Goal: Task Accomplishment & Management: Manage account settings

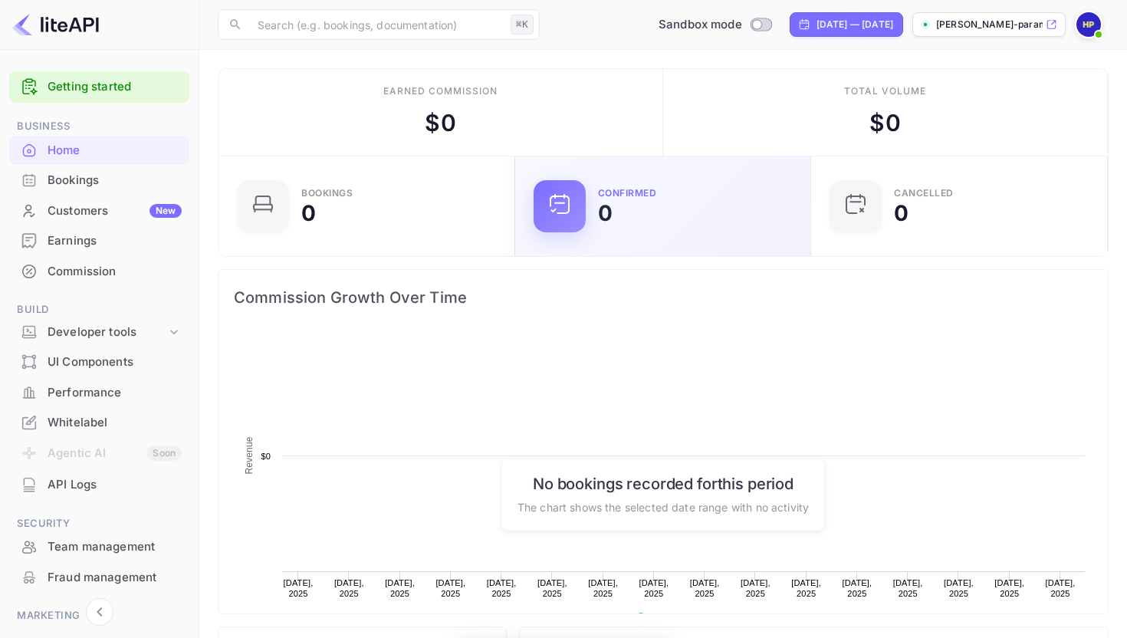
scroll to position [249, 288]
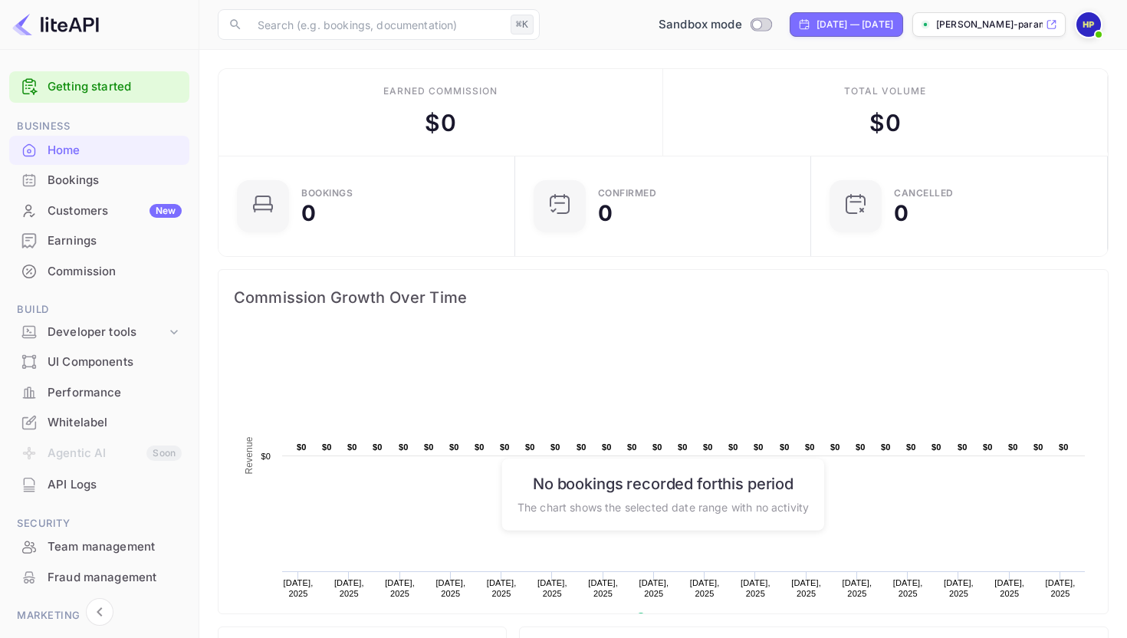
click at [1093, 27] on img at bounding box center [1089, 24] width 25 height 25
click at [1004, 259] on div at bounding box center [563, 319] width 1127 height 638
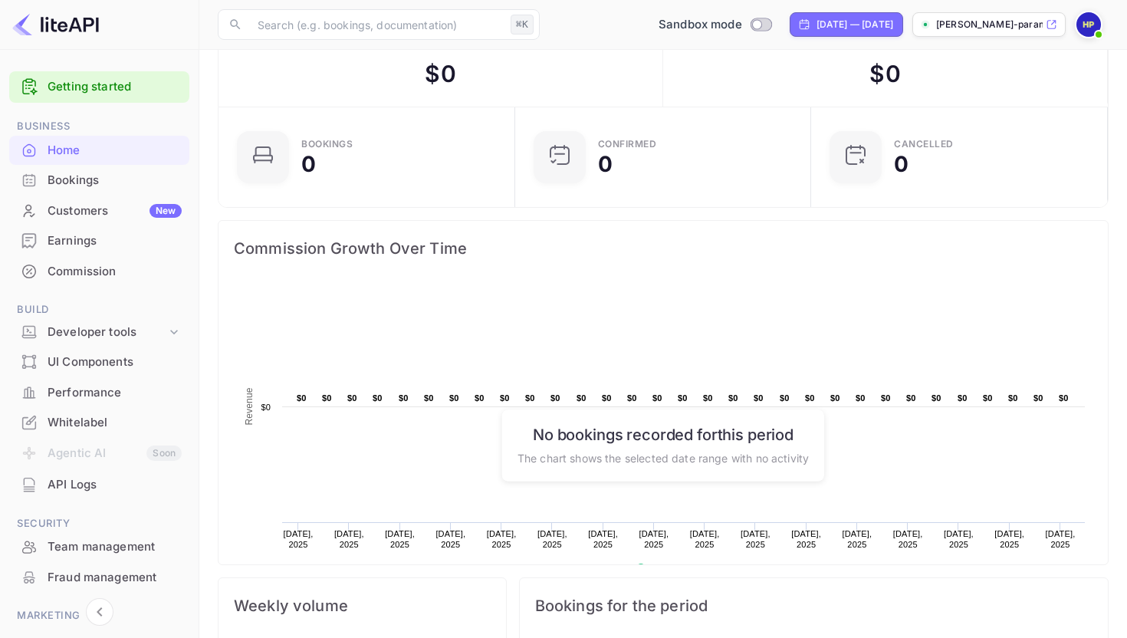
scroll to position [0, 0]
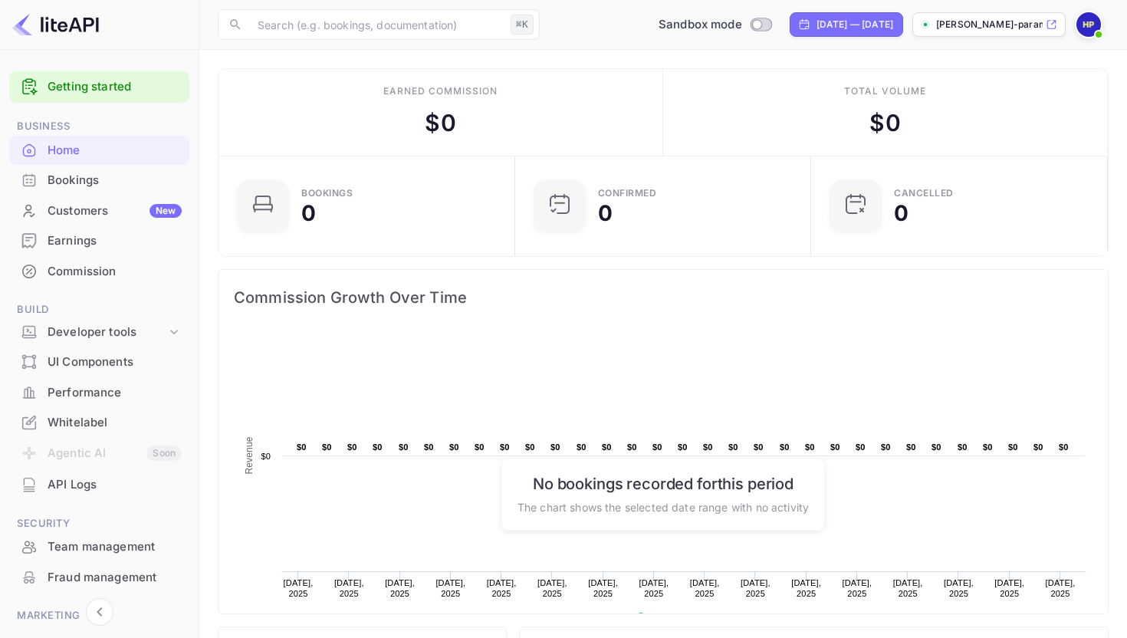
click at [76, 34] on img at bounding box center [55, 24] width 87 height 25
click at [74, 31] on img at bounding box center [55, 24] width 87 height 25
click at [71, 23] on img at bounding box center [55, 24] width 87 height 25
click at [1088, 26] on img at bounding box center [1089, 24] width 25 height 25
click at [984, 16] on div at bounding box center [563, 319] width 1127 height 638
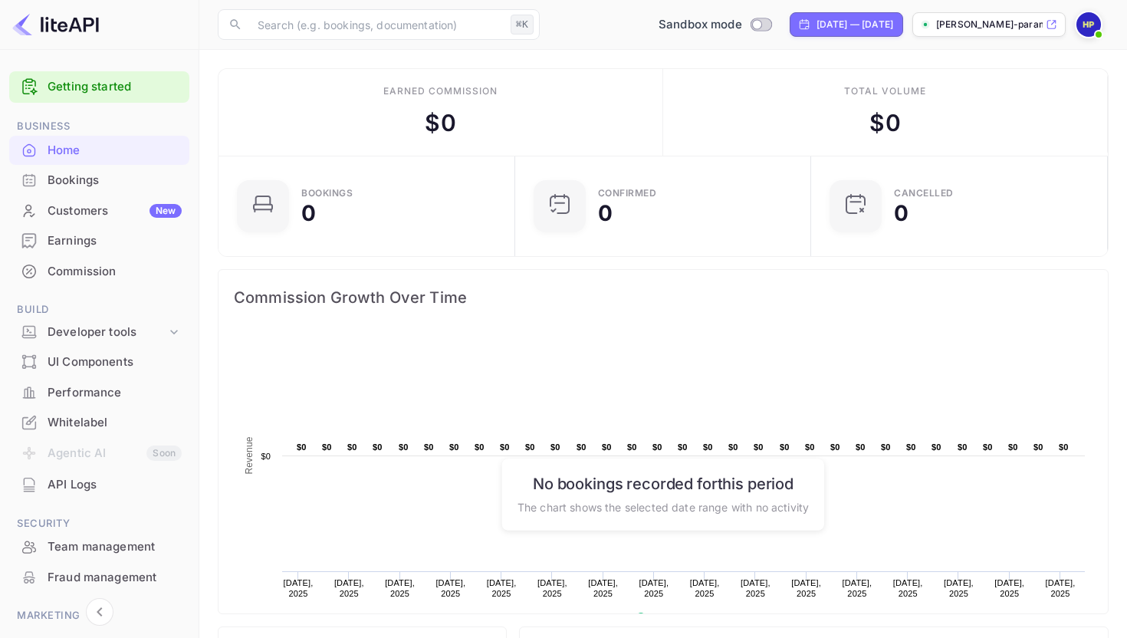
click at [981, 29] on p "[PERSON_NAME]-parambuve..." at bounding box center [989, 25] width 107 height 14
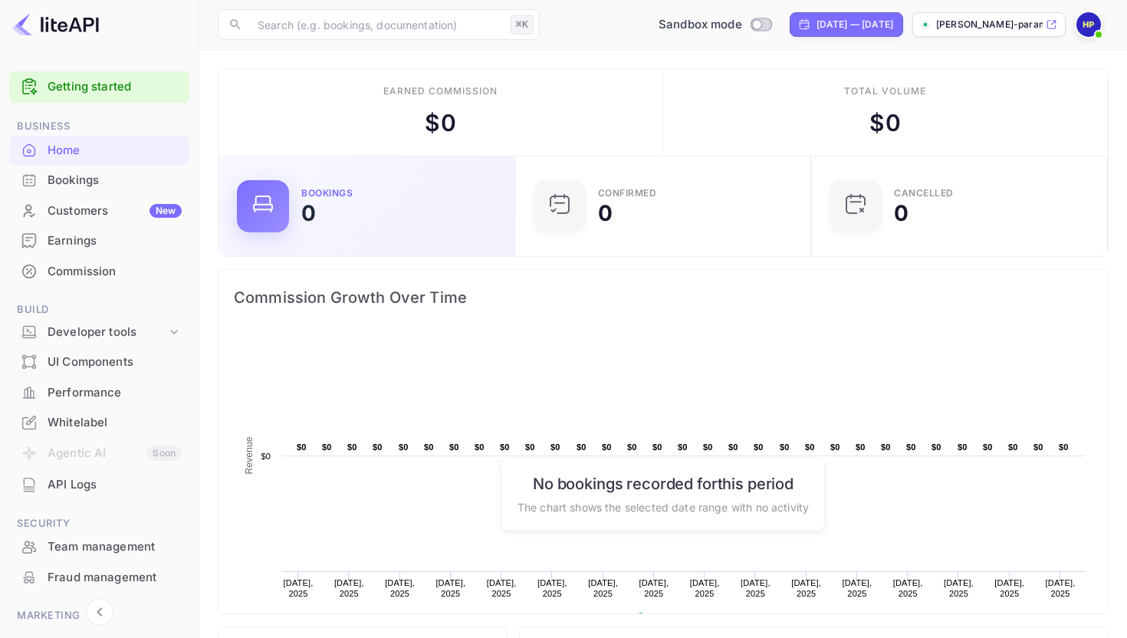
click at [475, 169] on div "Bookings 0" at bounding box center [367, 206] width 297 height 100
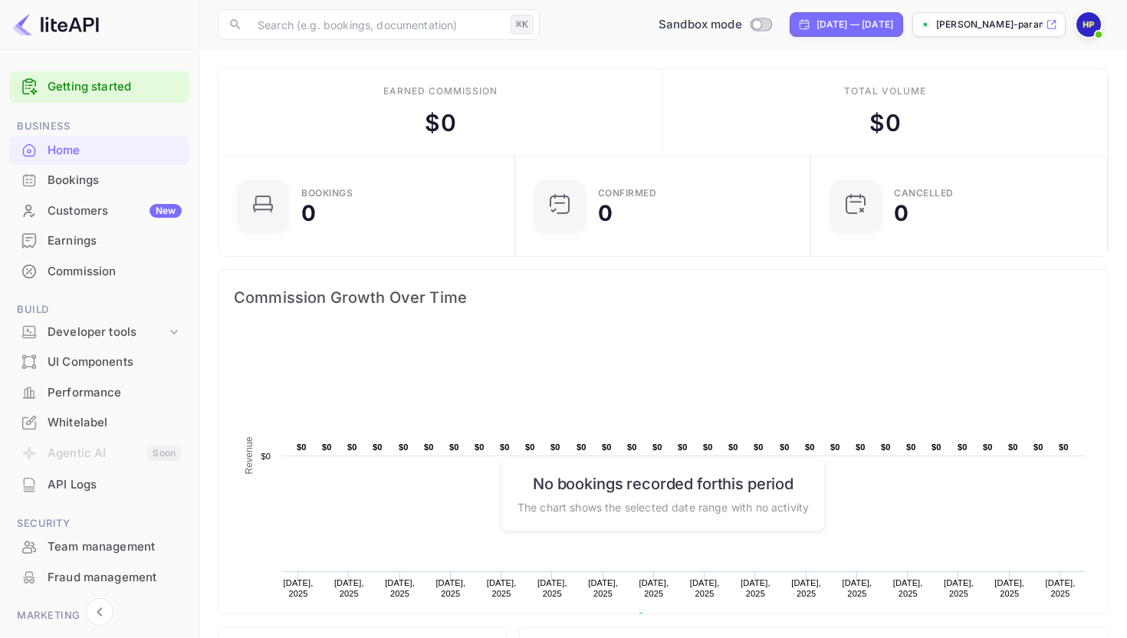
scroll to position [249, 288]
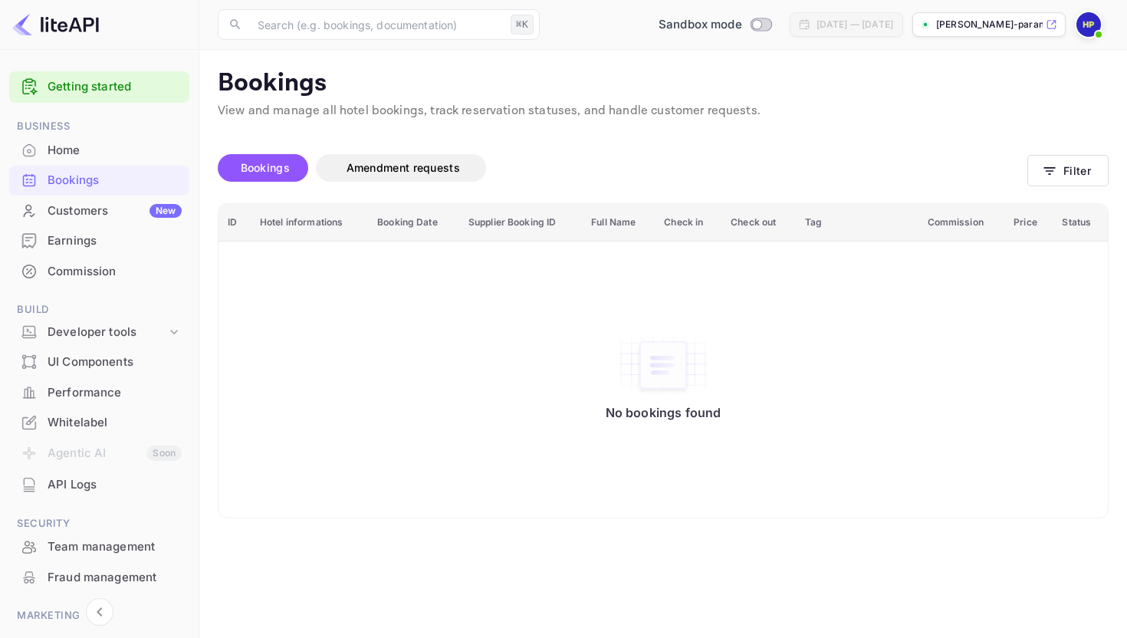
click at [107, 413] on div "Whitelabel" at bounding box center [99, 423] width 180 height 30
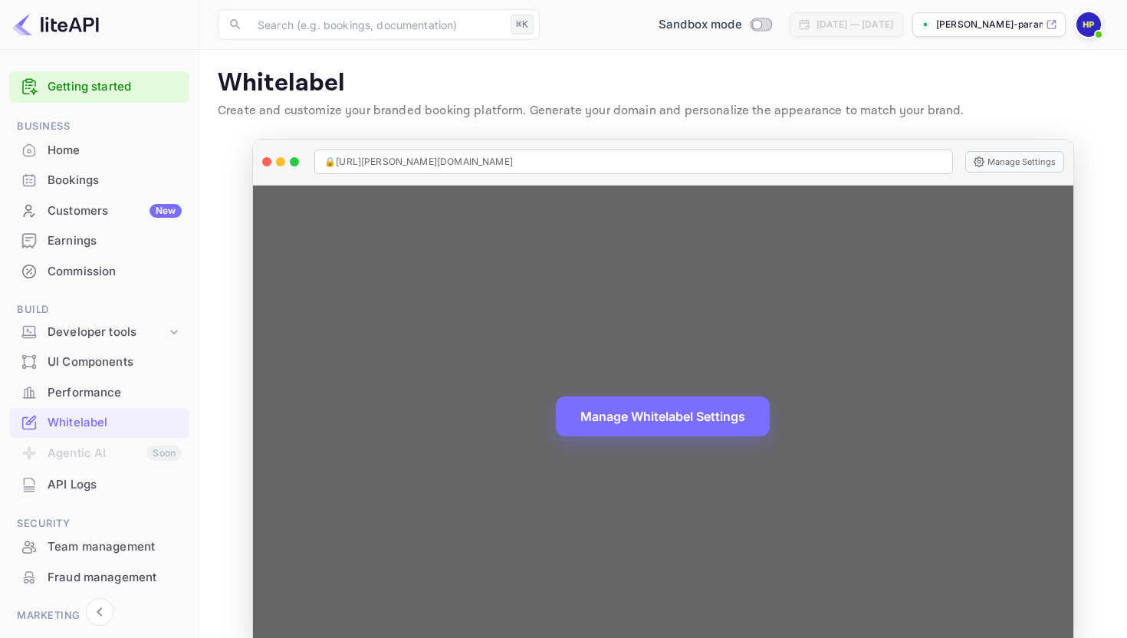
scroll to position [29, 0]
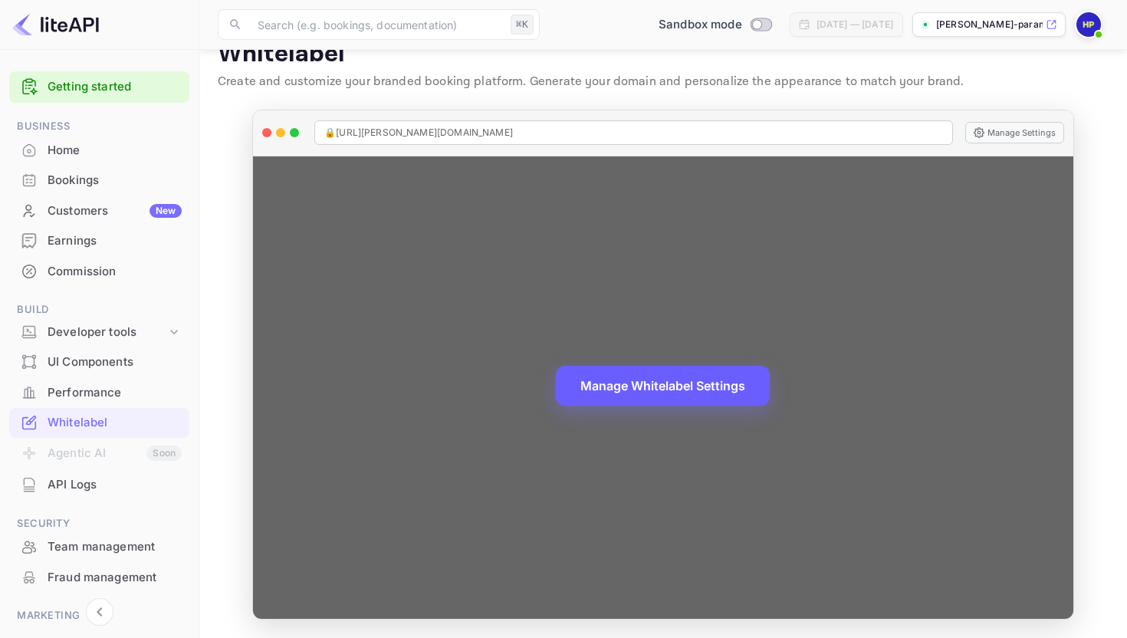
click at [615, 399] on button "Manage Whitelabel Settings" at bounding box center [663, 386] width 214 height 40
click at [493, 132] on span "🔒 https://harikrishnan-parambuveettil-sratl.nuitee.link" at bounding box center [418, 133] width 189 height 14
click at [1013, 126] on button "Manage Settings" at bounding box center [1015, 132] width 99 height 21
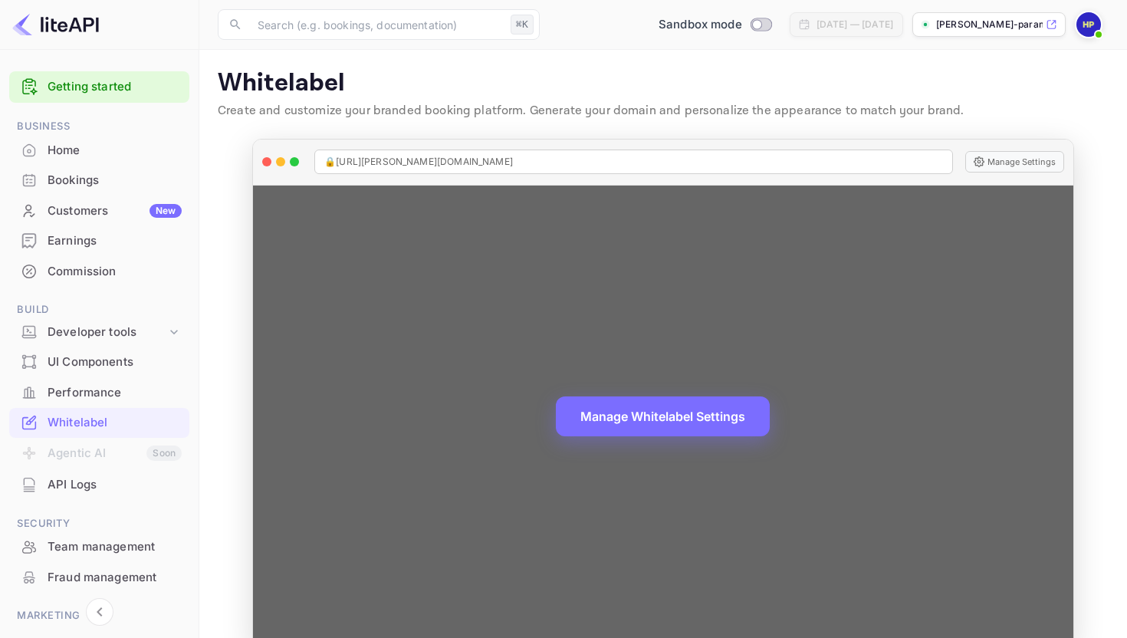
click at [627, 153] on div "🔒 https://harikrishnan-parambuveettil-sratl.nuitee.link" at bounding box center [633, 162] width 639 height 25
click at [588, 174] on div "🔒 https://harikrishnan-parambuveettil-sratl.nuitee.link Manage Settings" at bounding box center [663, 163] width 821 height 46
click at [572, 159] on div "🔒 https://harikrishnan-parambuveettil-sratl.nuitee.link" at bounding box center [633, 162] width 639 height 25
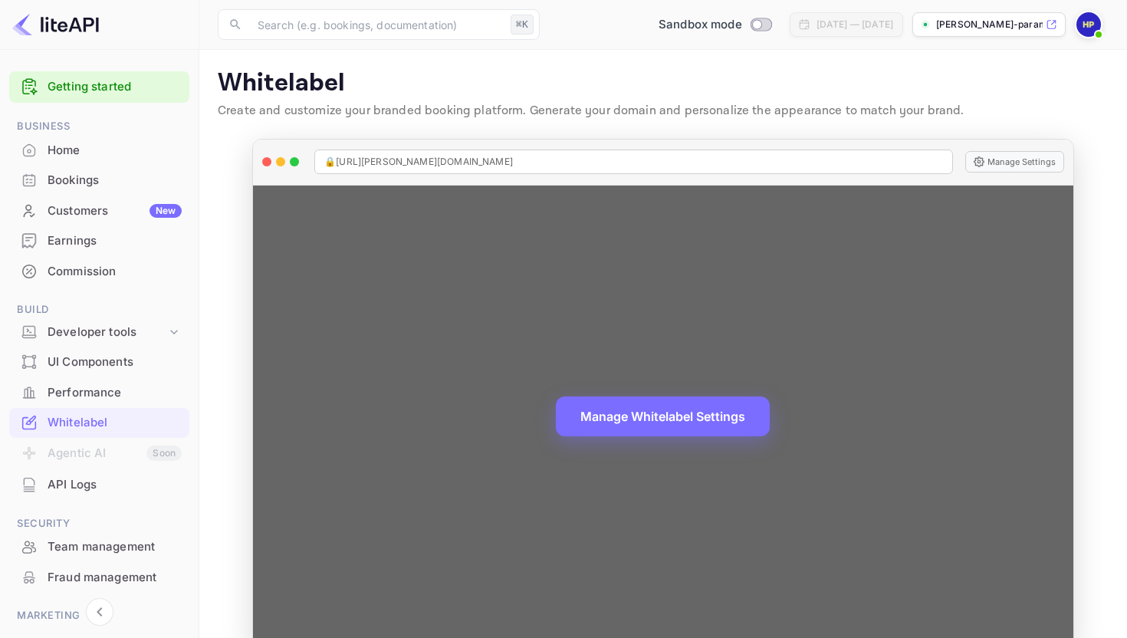
click at [572, 159] on div "🔒 https://harikrishnan-parambuveettil-sratl.nuitee.link" at bounding box center [633, 162] width 639 height 25
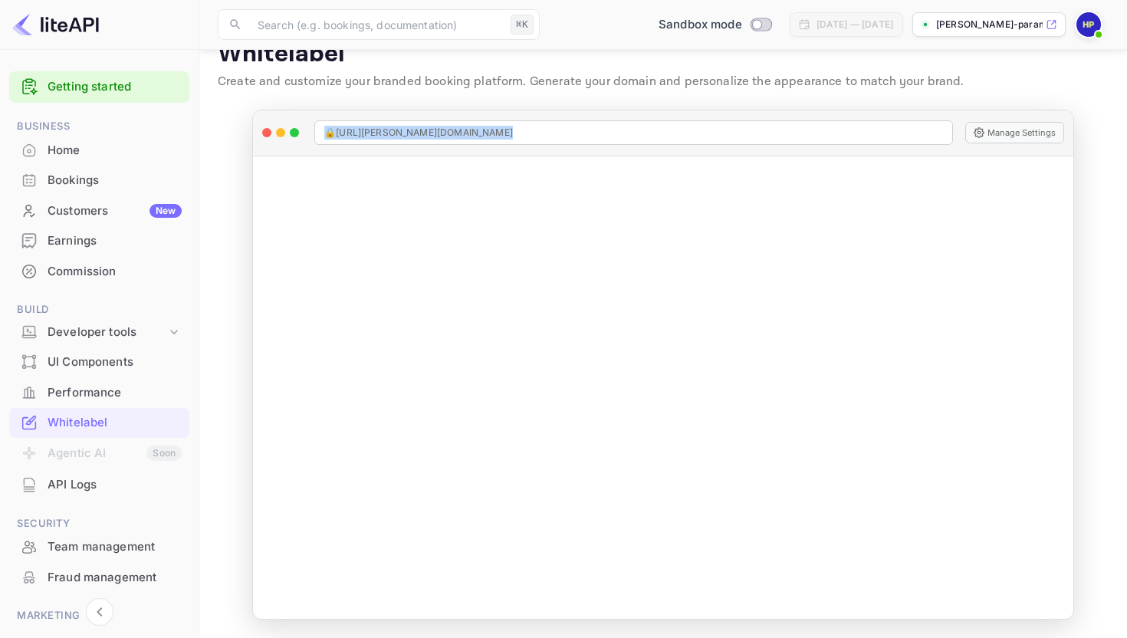
click at [109, 148] on div "Home" at bounding box center [115, 151] width 134 height 18
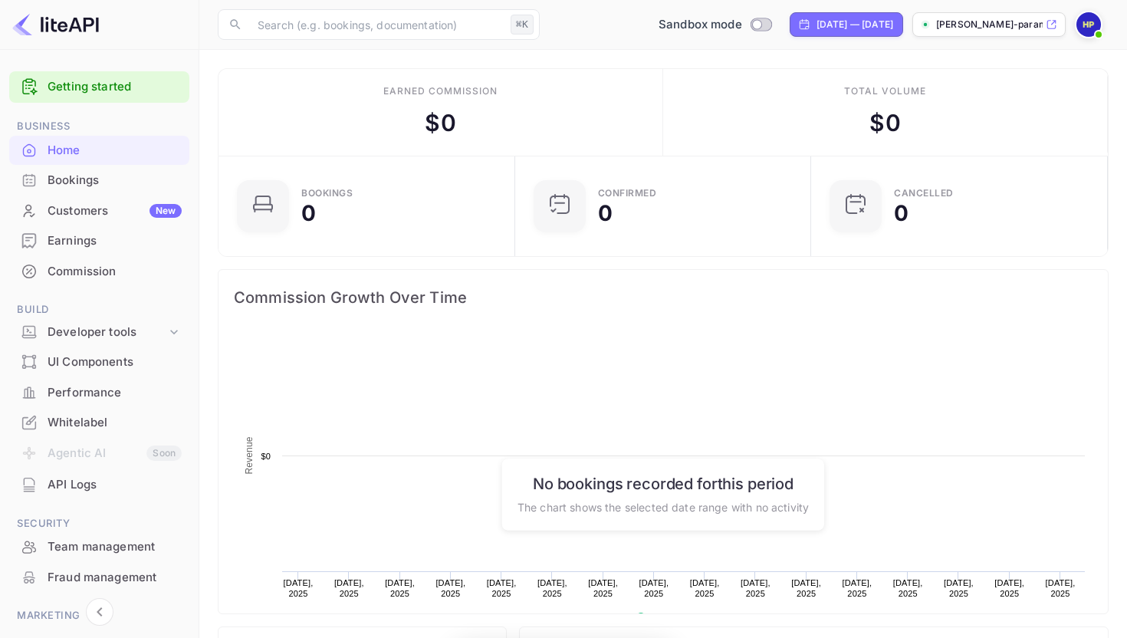
scroll to position [249, 288]
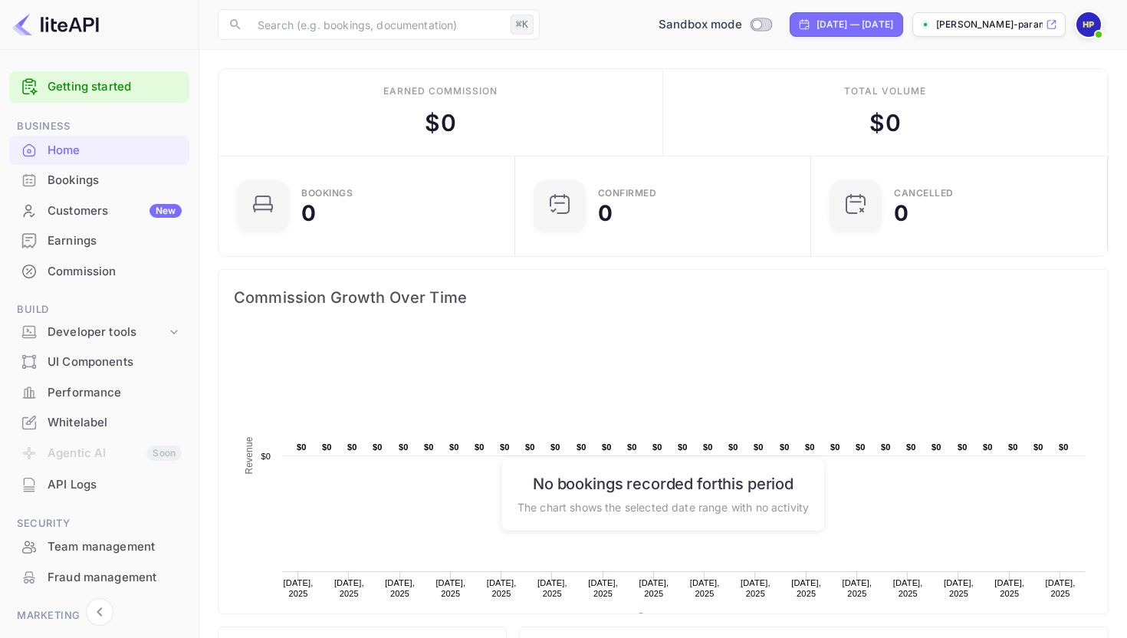
click at [87, 185] on div "Bookings" at bounding box center [115, 181] width 134 height 18
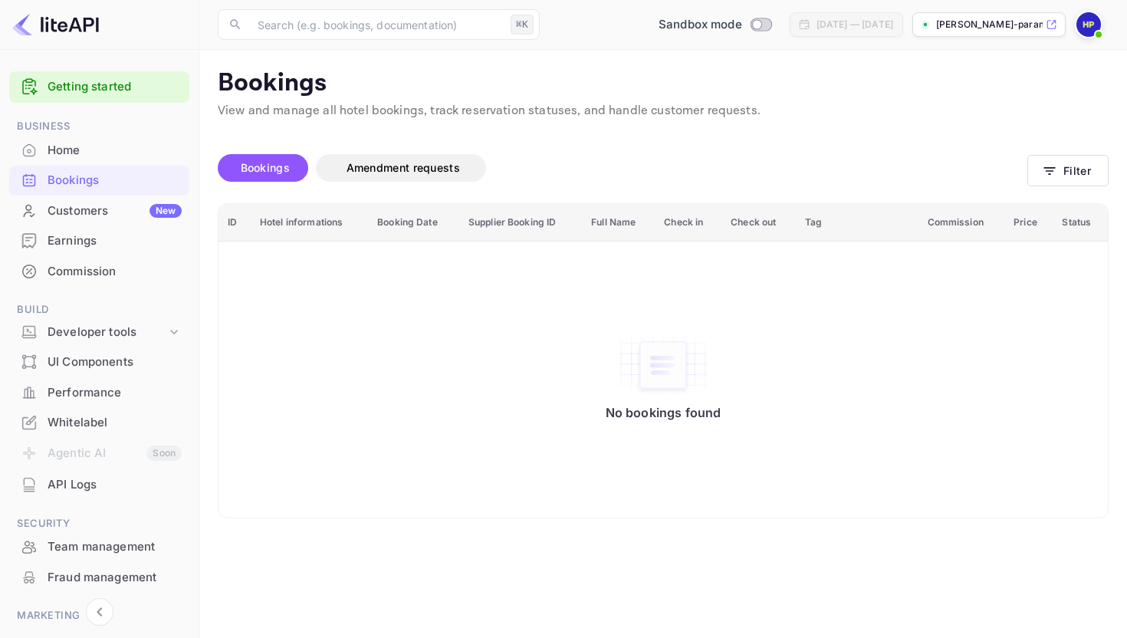
click at [84, 213] on div "Customers New" at bounding box center [115, 211] width 134 height 18
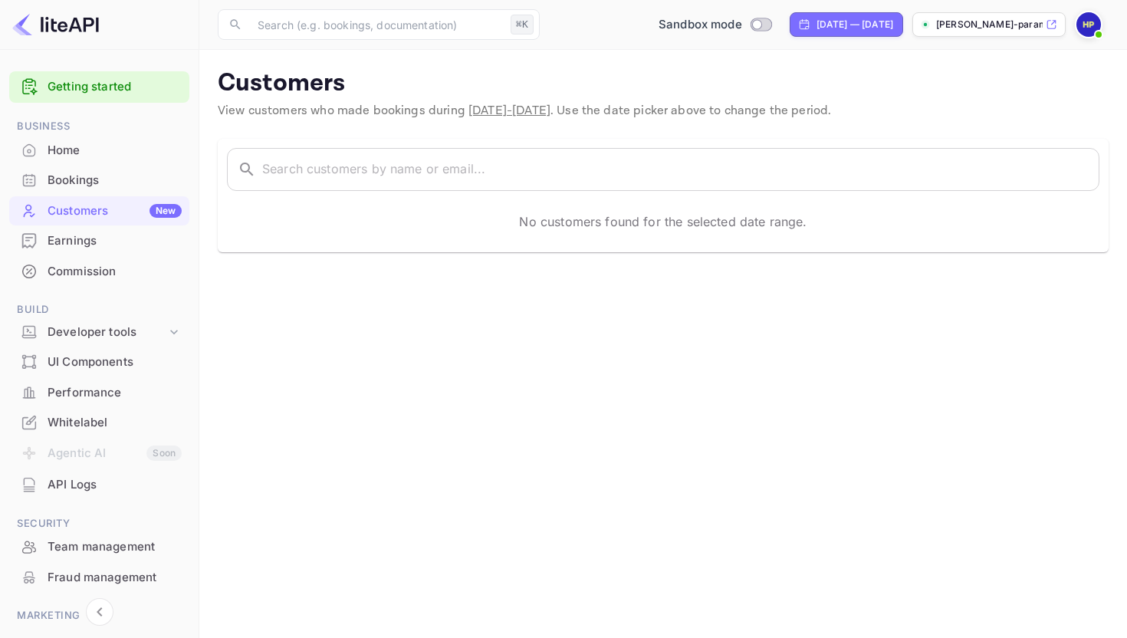
click at [95, 238] on div "Earnings" at bounding box center [115, 241] width 134 height 18
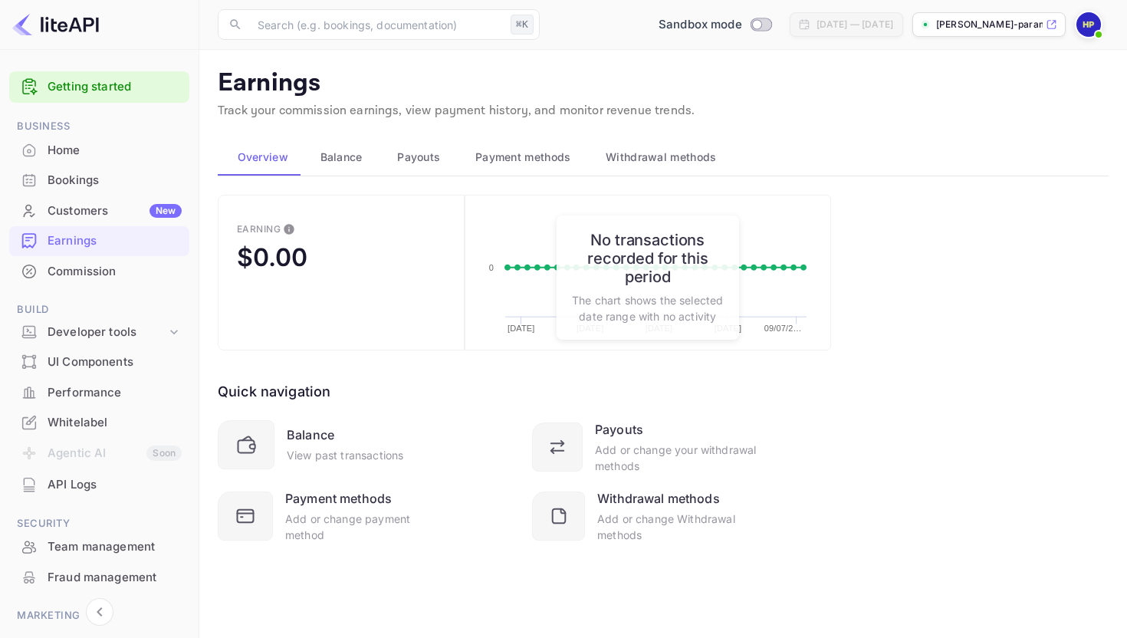
click at [97, 274] on div "Commission" at bounding box center [115, 272] width 134 height 18
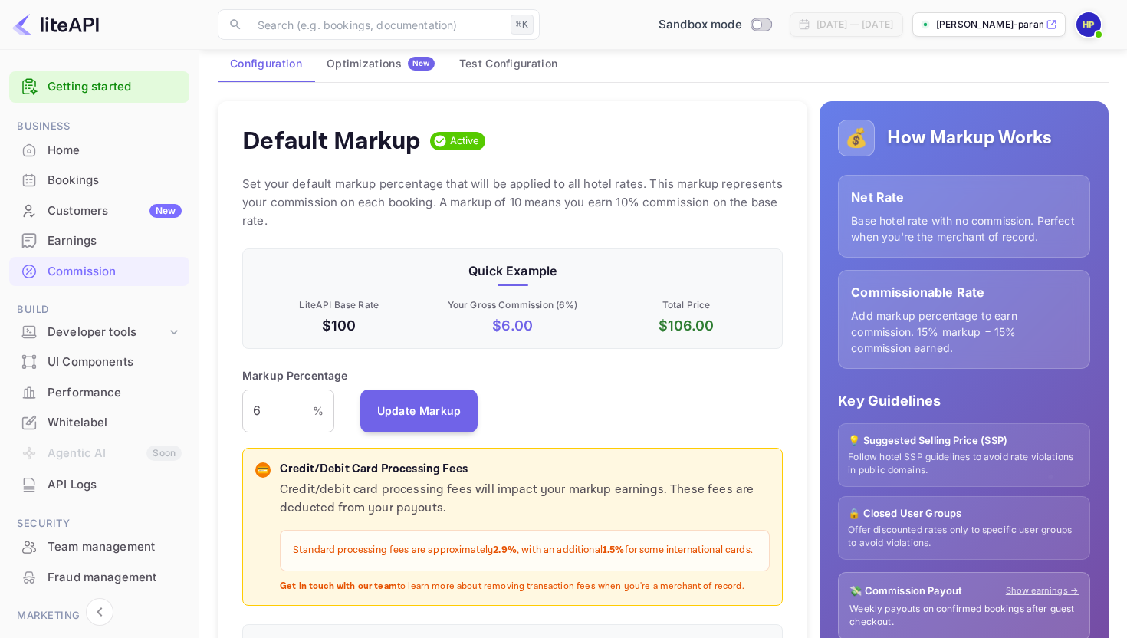
scroll to position [110, 0]
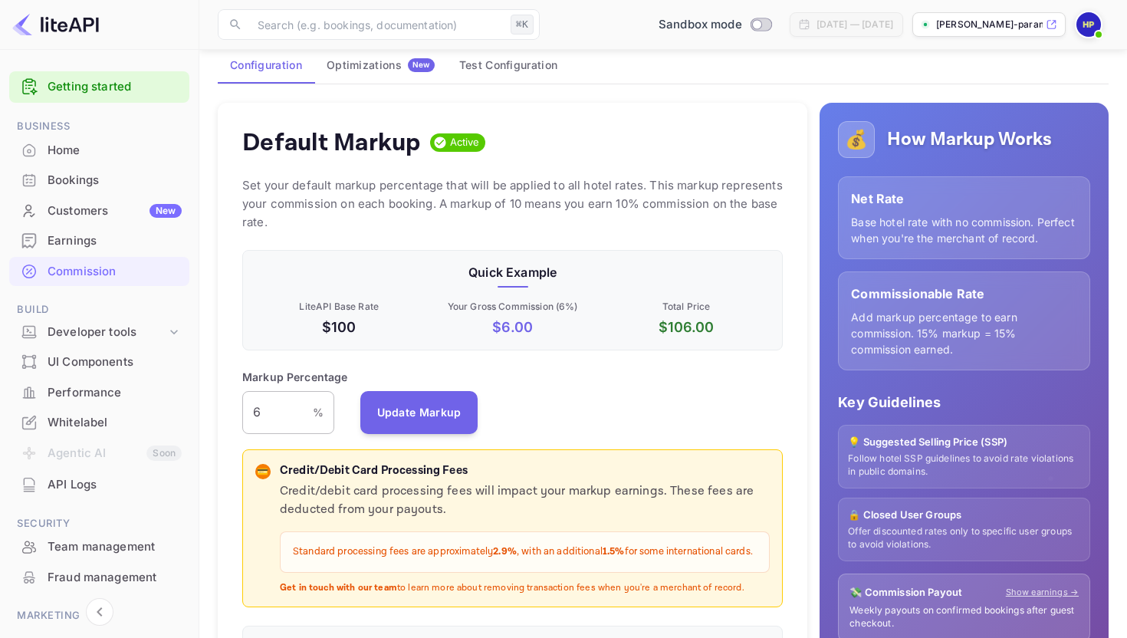
click at [293, 409] on input "6" at bounding box center [277, 412] width 71 height 43
click at [456, 420] on button "Update Markup" at bounding box center [419, 411] width 118 height 43
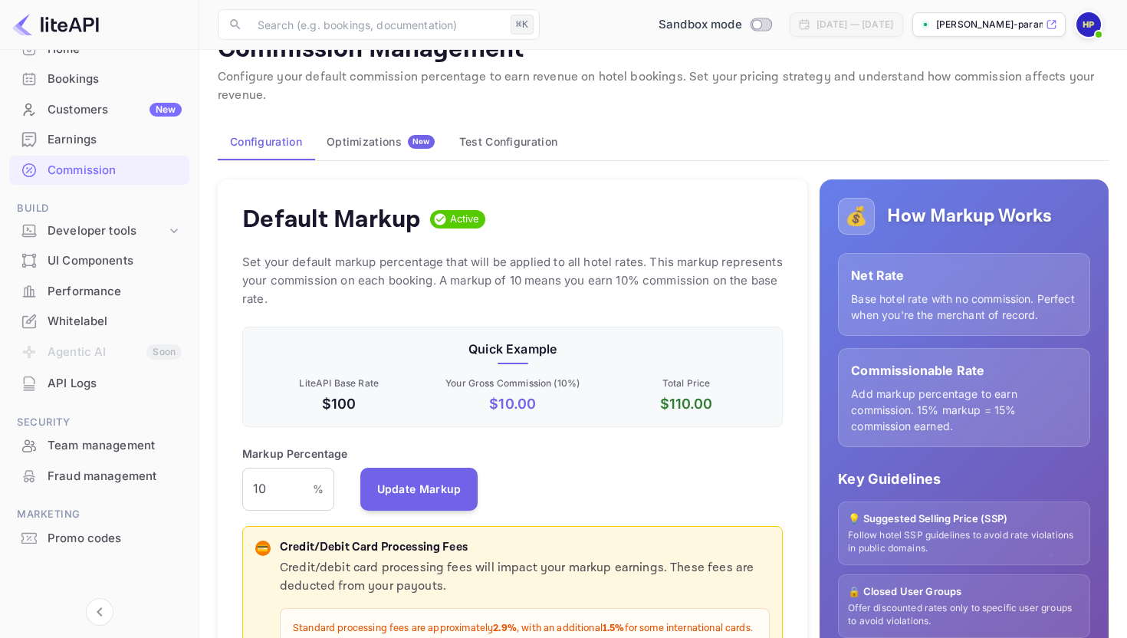
scroll to position [0, 0]
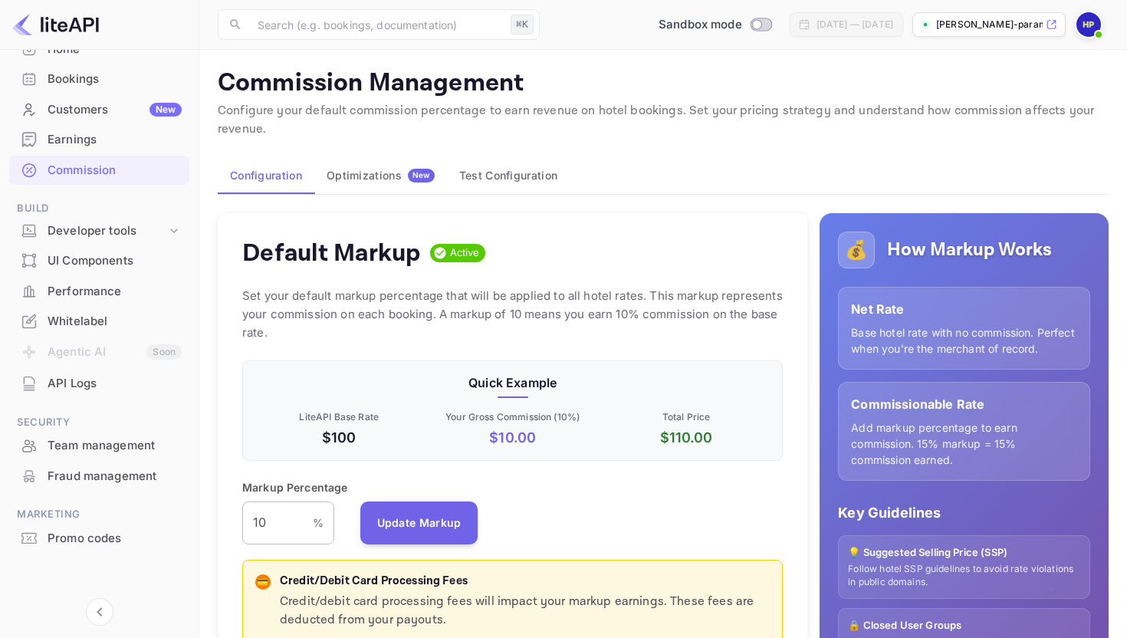
click at [278, 528] on input "10" at bounding box center [277, 523] width 71 height 43
type input "1"
type input "5"
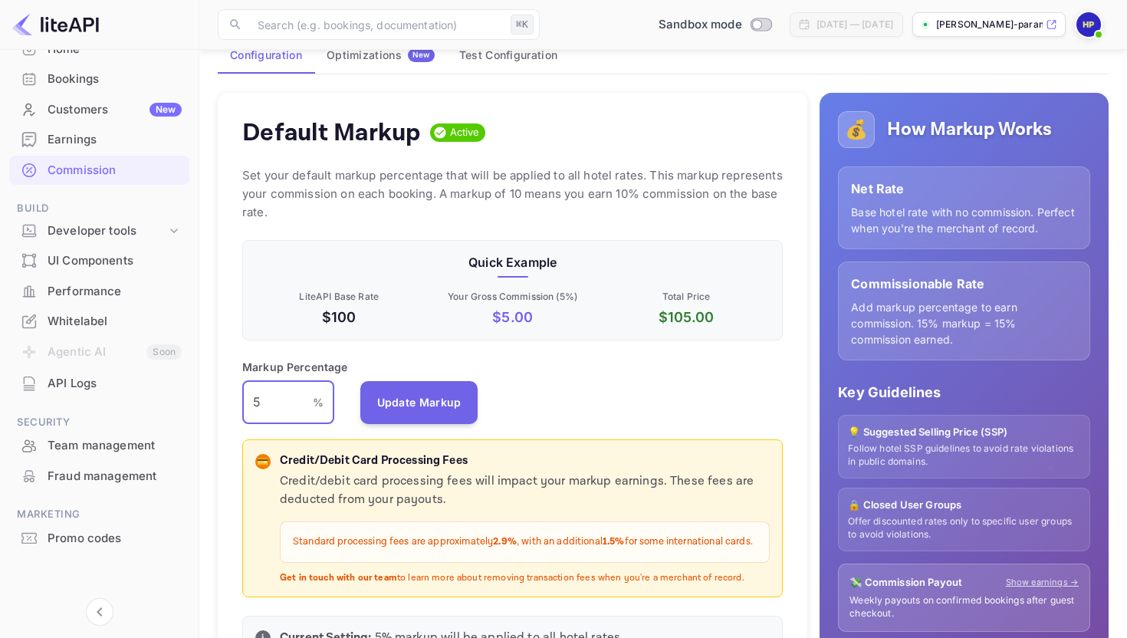
scroll to position [127, 0]
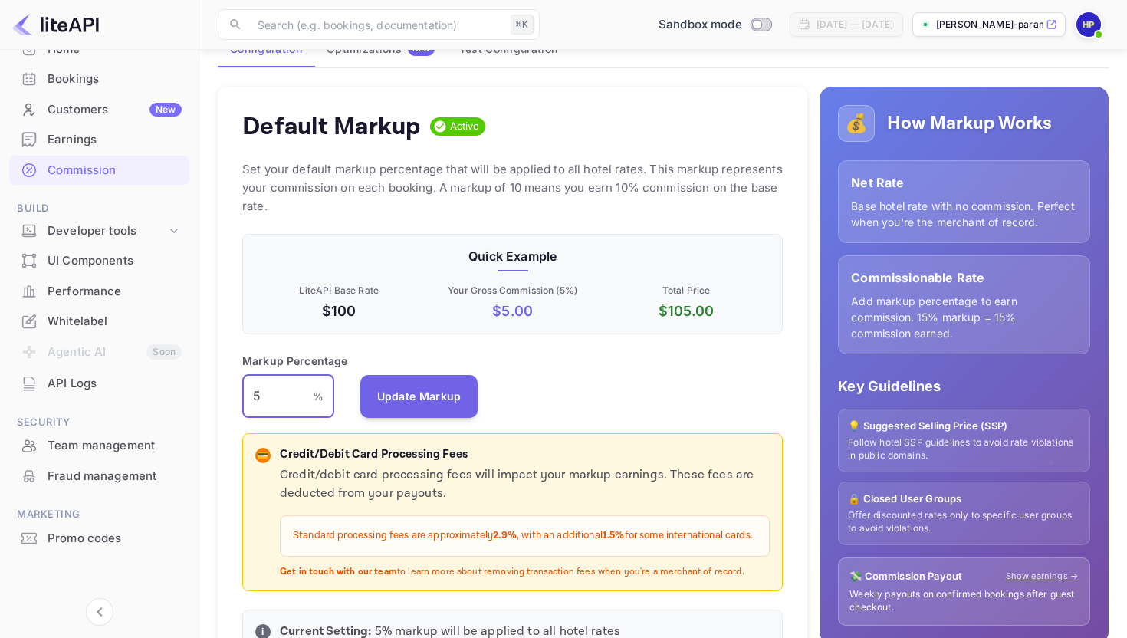
click at [278, 398] on input "5" at bounding box center [277, 396] width 71 height 43
type input "7.9"
click at [434, 387] on button "Update Markup" at bounding box center [419, 395] width 118 height 43
click at [413, 402] on button "Update Markup" at bounding box center [419, 395] width 118 height 43
click at [987, 33] on div "[PERSON_NAME]-parambuve..." at bounding box center [989, 24] width 153 height 25
